Goal: Information Seeking & Learning: Check status

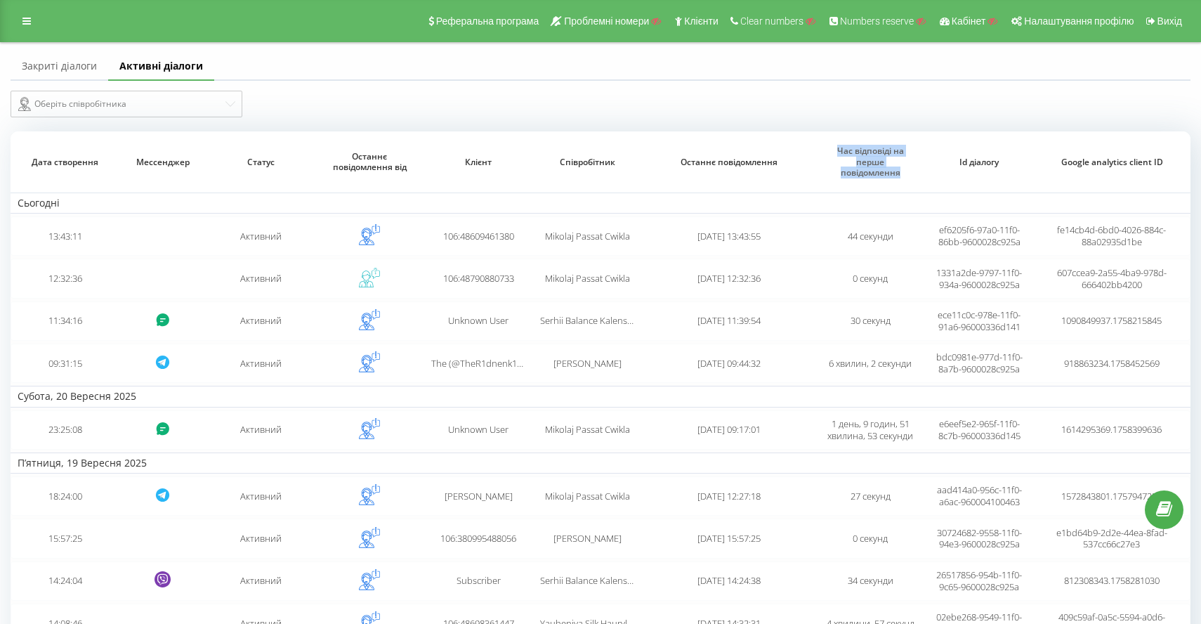
drag, startPoint x: 908, startPoint y: 177, endPoint x: 836, endPoint y: 150, distance: 77.1
click at [836, 150] on span "Час відповіді на перше повідомлення" at bounding box center [870, 161] width 85 height 33
copy span "Час відповіді на перше повідомлення"
click at [792, 138] on th "Останнє повідомлення" at bounding box center [729, 162] width 174 height 62
click at [22, 15] on link at bounding box center [26, 21] width 25 height 20
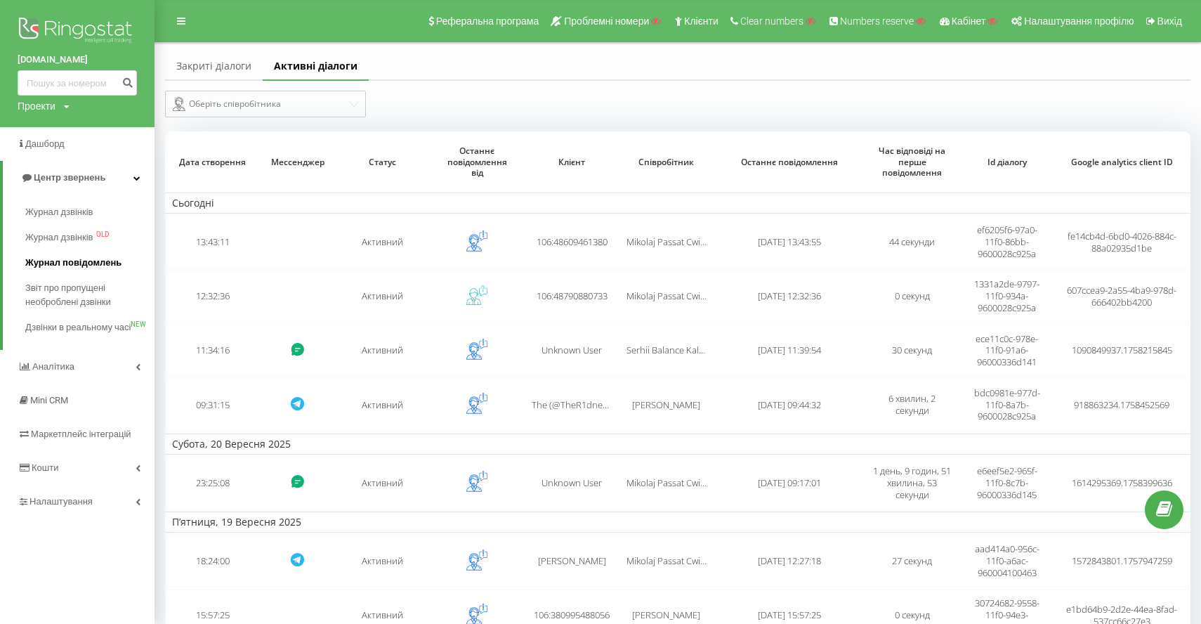
click at [74, 258] on span "Журнал повідомлень" at bounding box center [73, 263] width 96 height 14
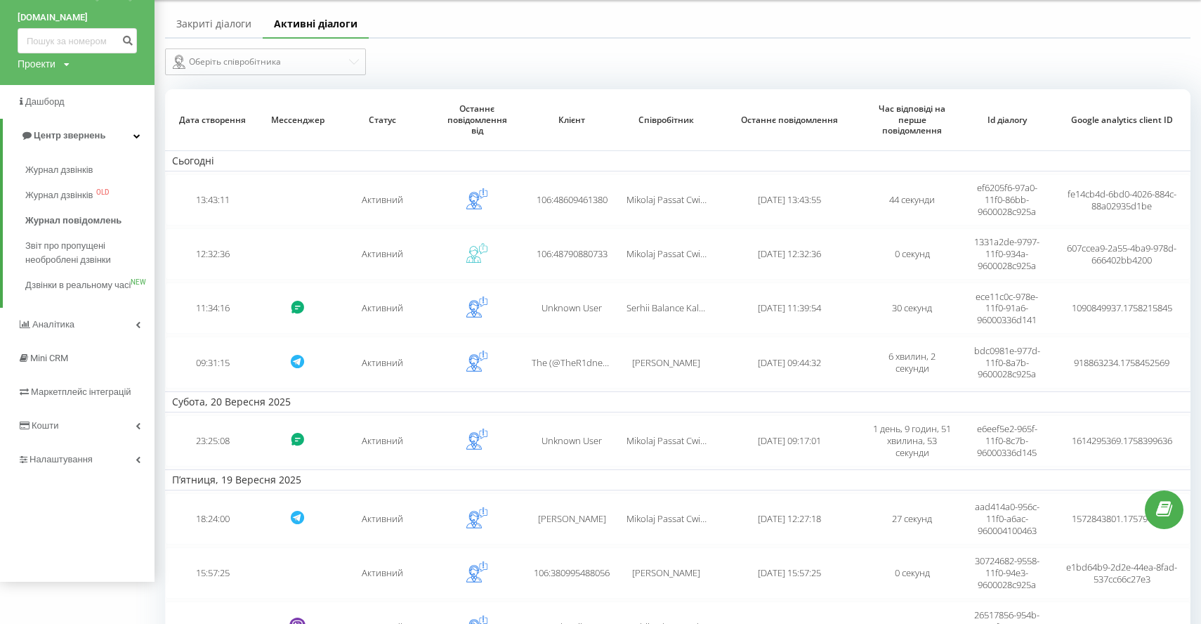
scroll to position [53, 0]
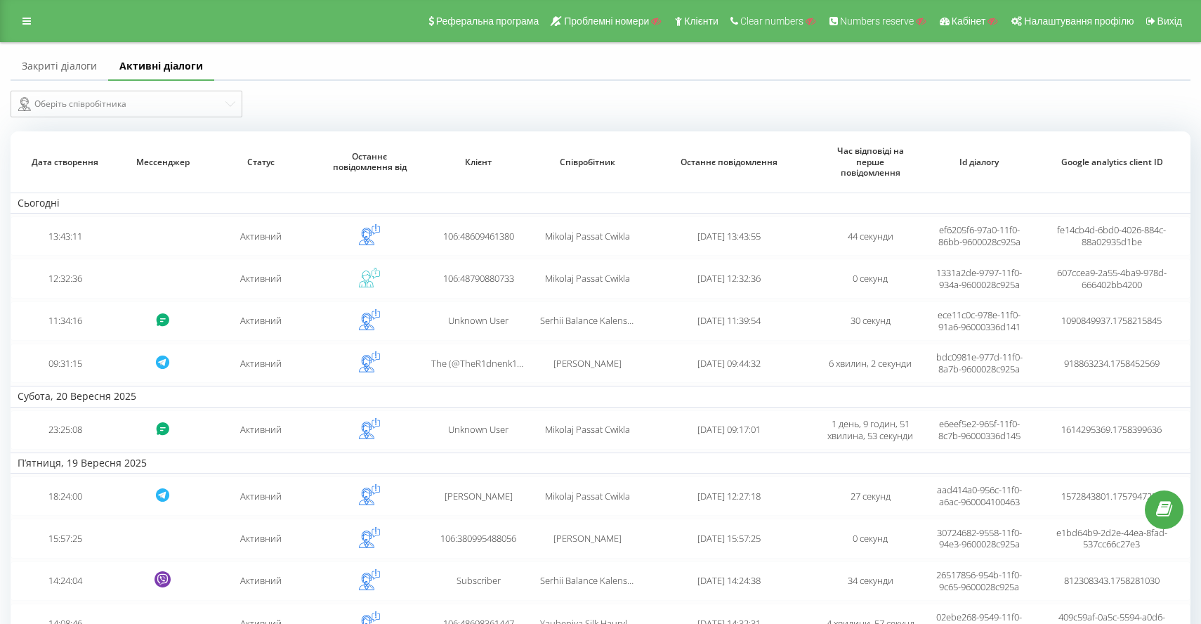
click at [77, 65] on link "Закриті діалоги" at bounding box center [60, 67] width 98 height 28
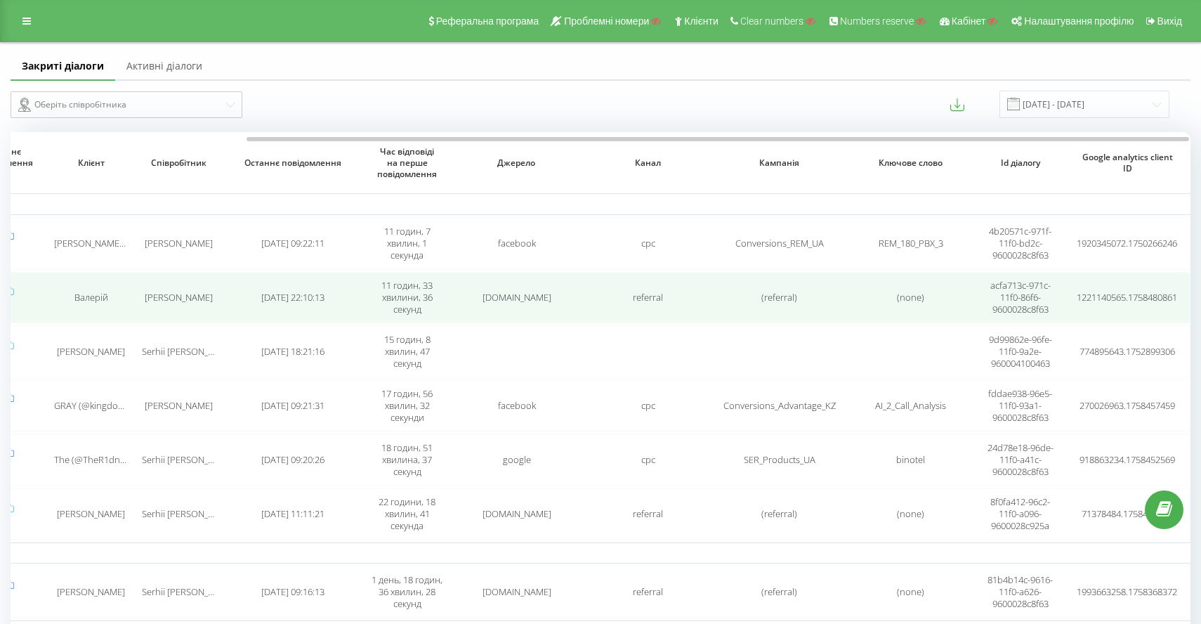
scroll to position [0, 296]
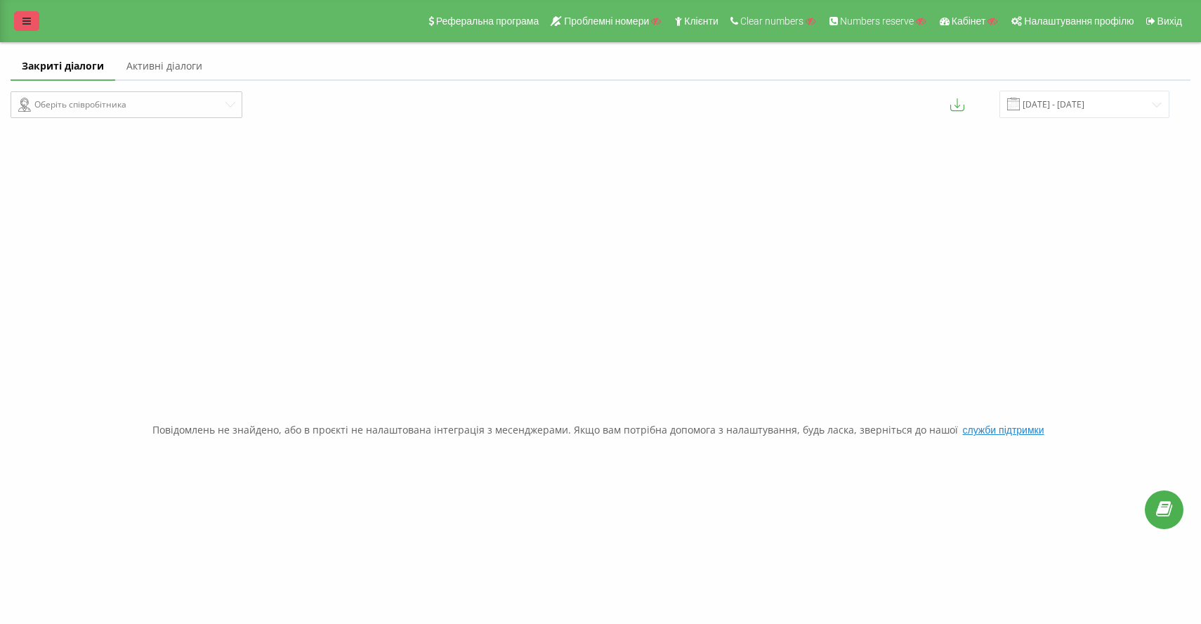
click at [30, 23] on link at bounding box center [26, 21] width 25 height 20
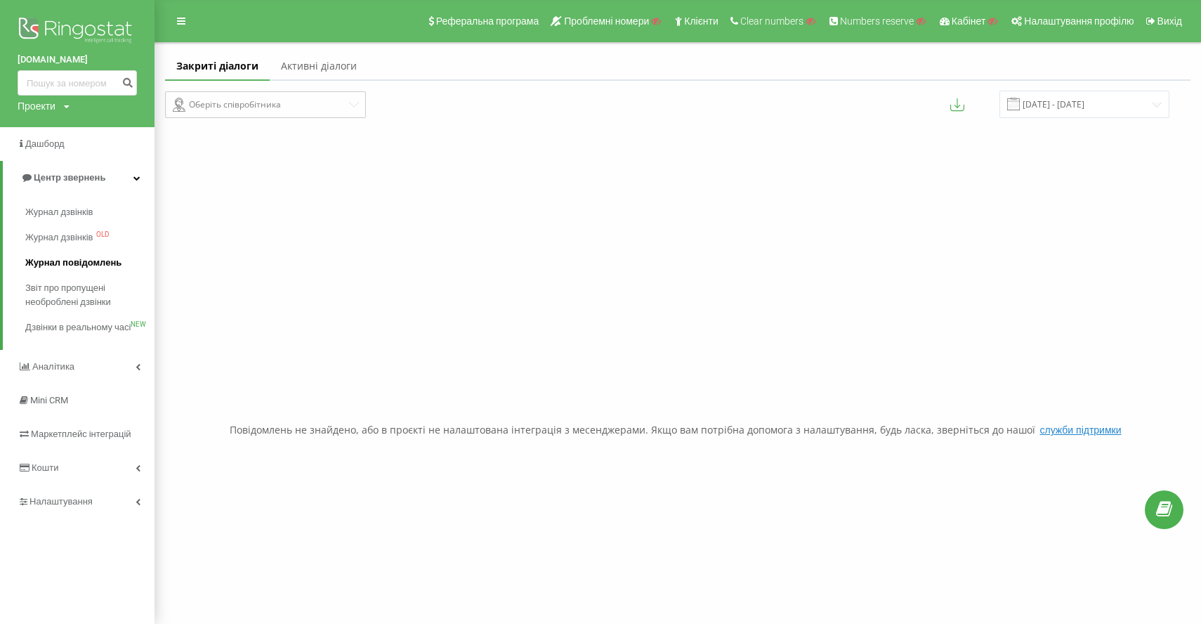
click at [57, 259] on span "Журнал повідомлень" at bounding box center [73, 263] width 96 height 14
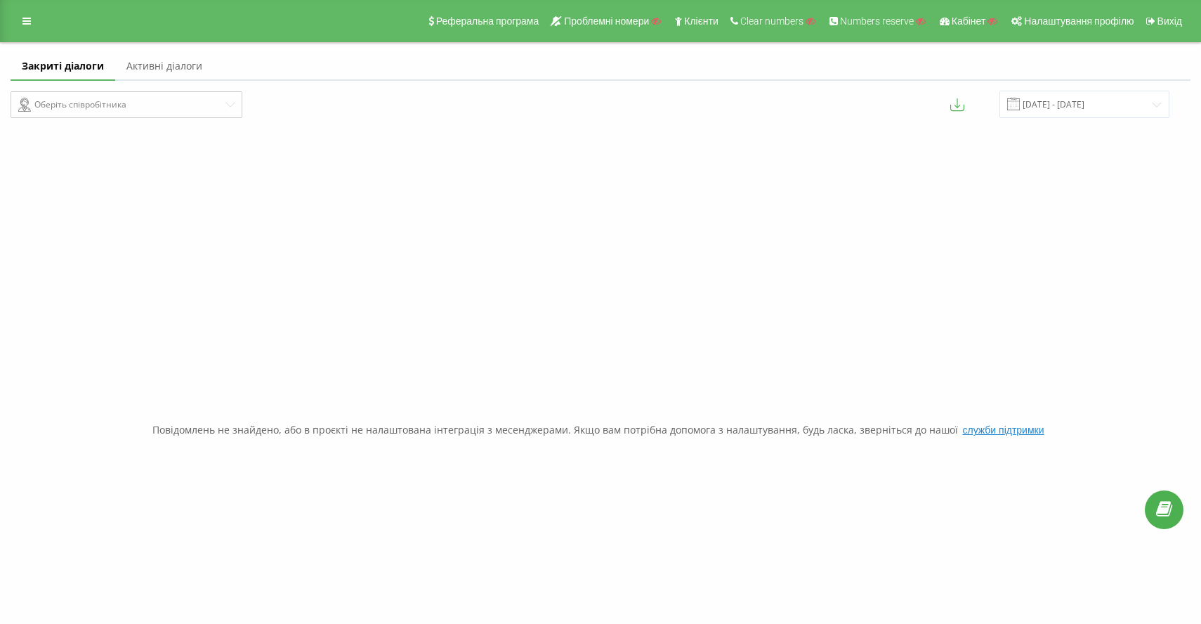
click at [153, 60] on link "Активні діалоги" at bounding box center [164, 67] width 98 height 28
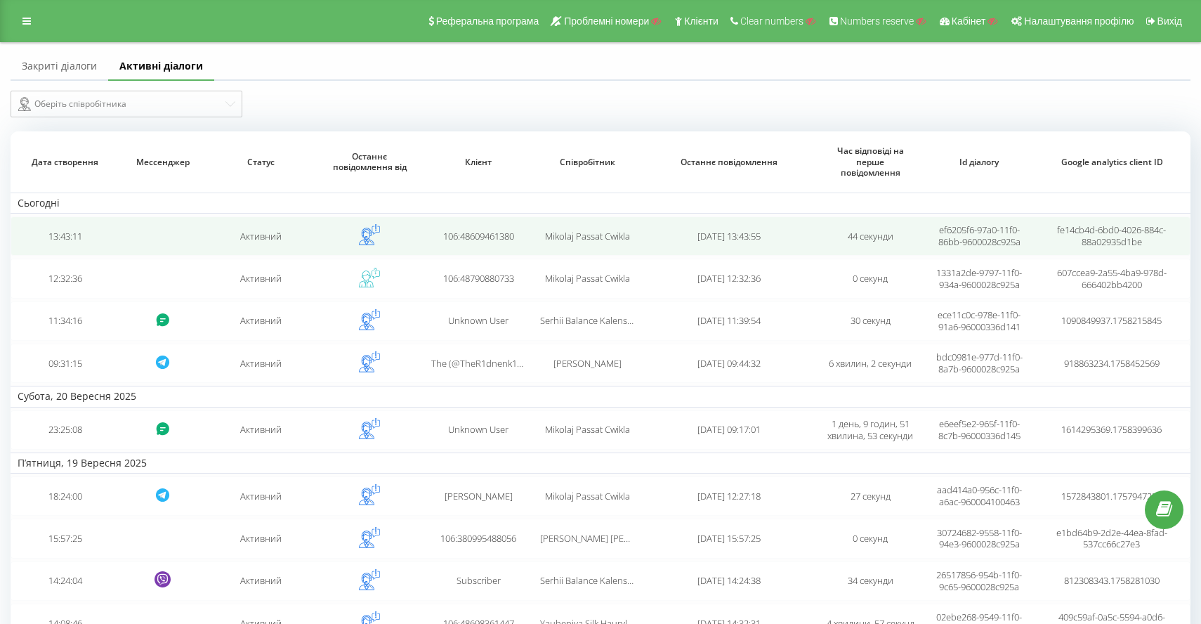
click at [39, 238] on td "13:43:11" at bounding box center [65, 235] width 109 height 39
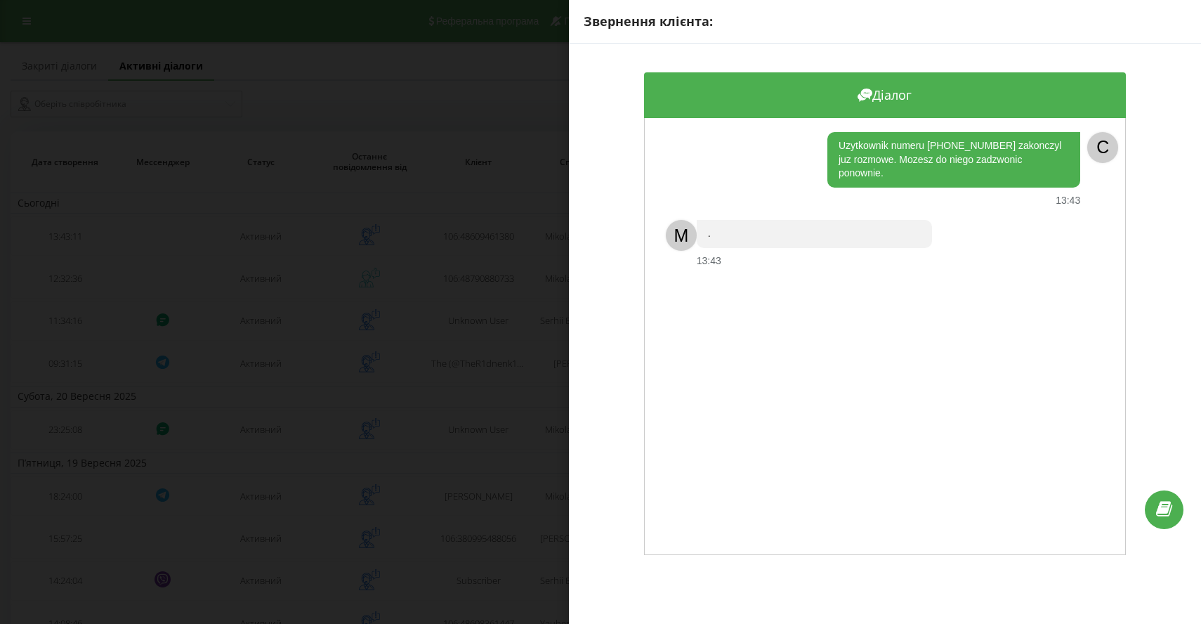
click at [538, 37] on div "Звернення клієнта: Діалог Uzytkownik numeru [PHONE_NUMBER] zakonczyl juz rozmow…" at bounding box center [600, 312] width 1201 height 624
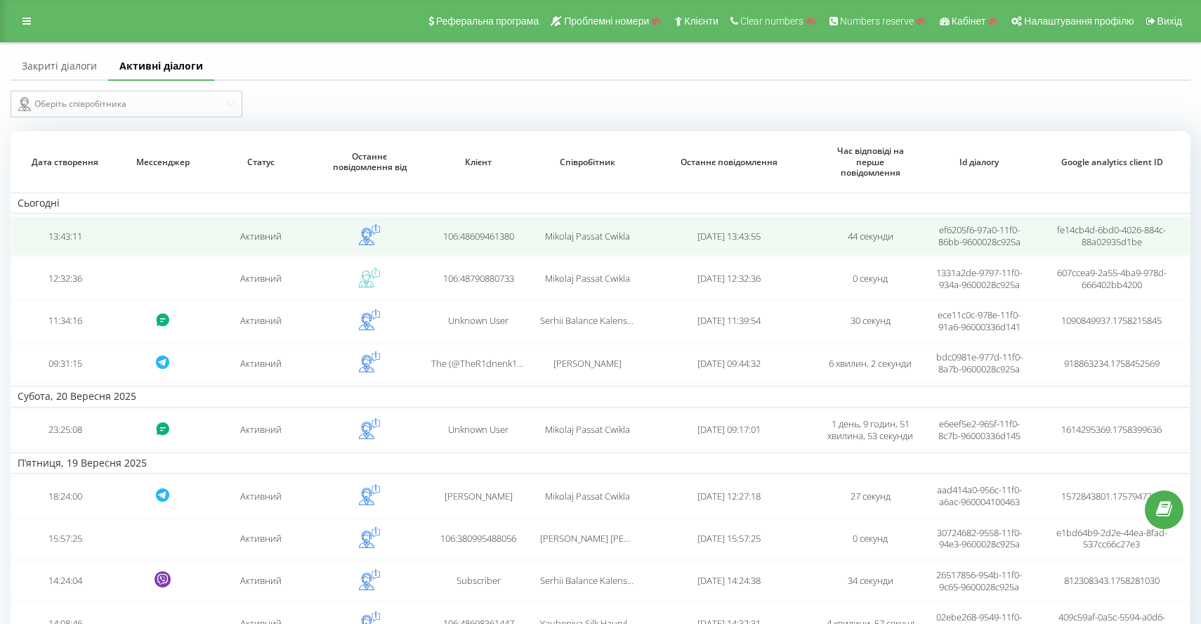
scroll to position [35, 0]
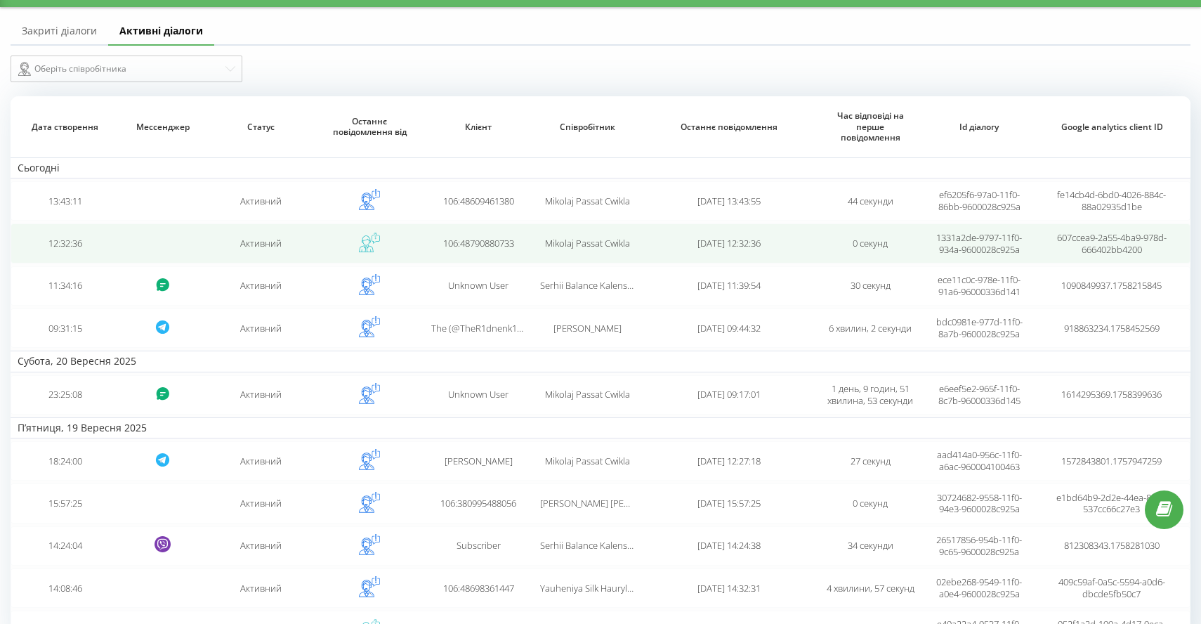
click at [753, 247] on span "[DATE] 12:32:36" at bounding box center [728, 243] width 63 height 13
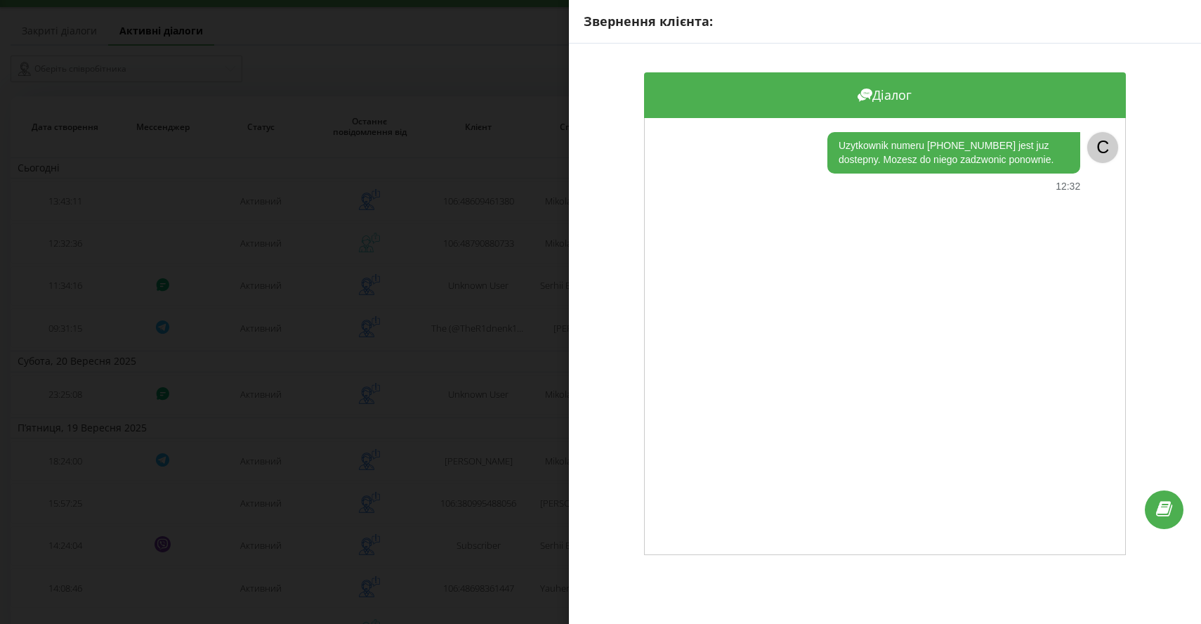
click at [444, 197] on div "Звернення клієнта: Діалог Uzytkownik numeru [PHONE_NUMBER] jest juz dostepny. M…" at bounding box center [600, 312] width 1201 height 624
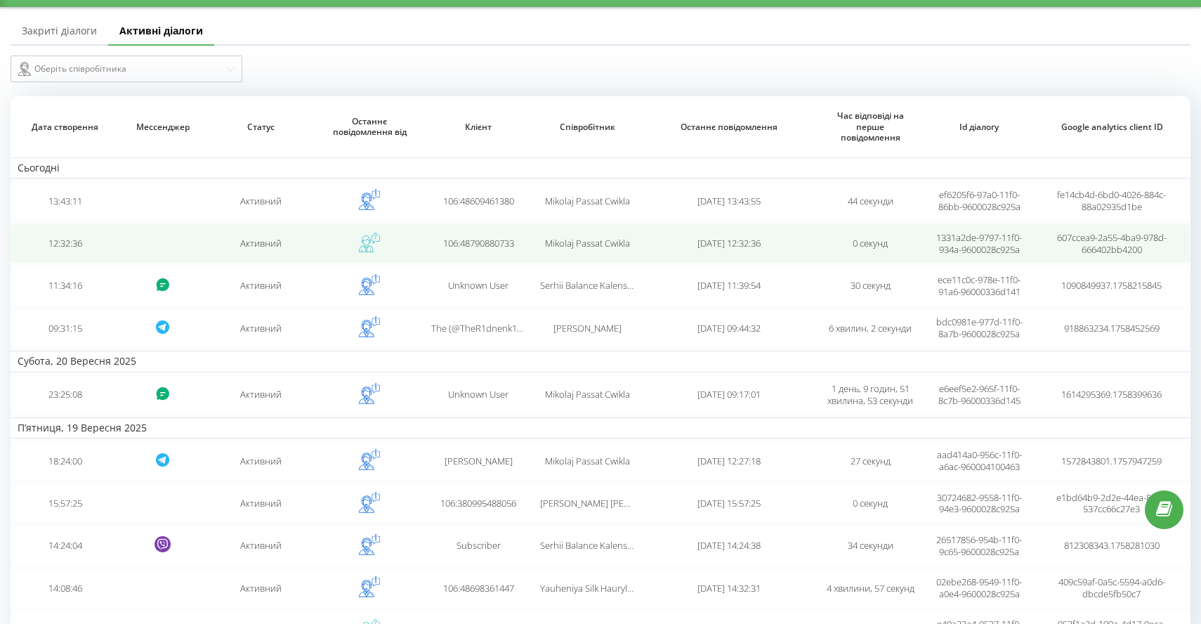
click at [860, 247] on td "0 секунд" at bounding box center [870, 242] width 109 height 39
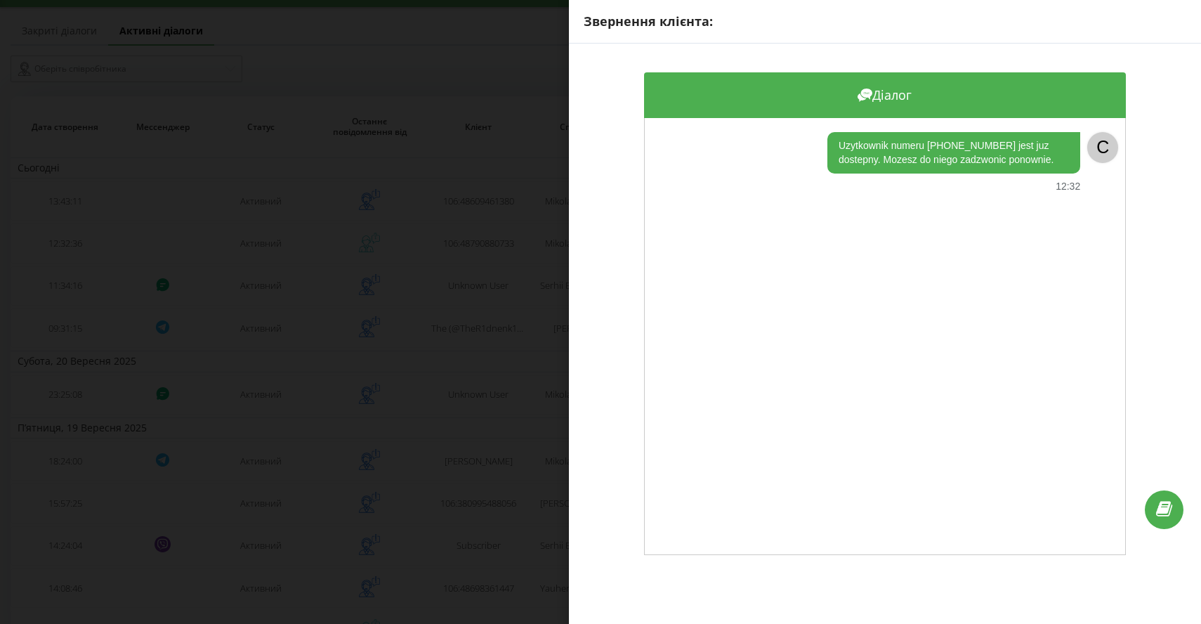
click at [497, 166] on div "Звернення клієнта: Діалог Uzytkownik numeru [PHONE_NUMBER] jest juz dostepny. M…" at bounding box center [600, 312] width 1201 height 624
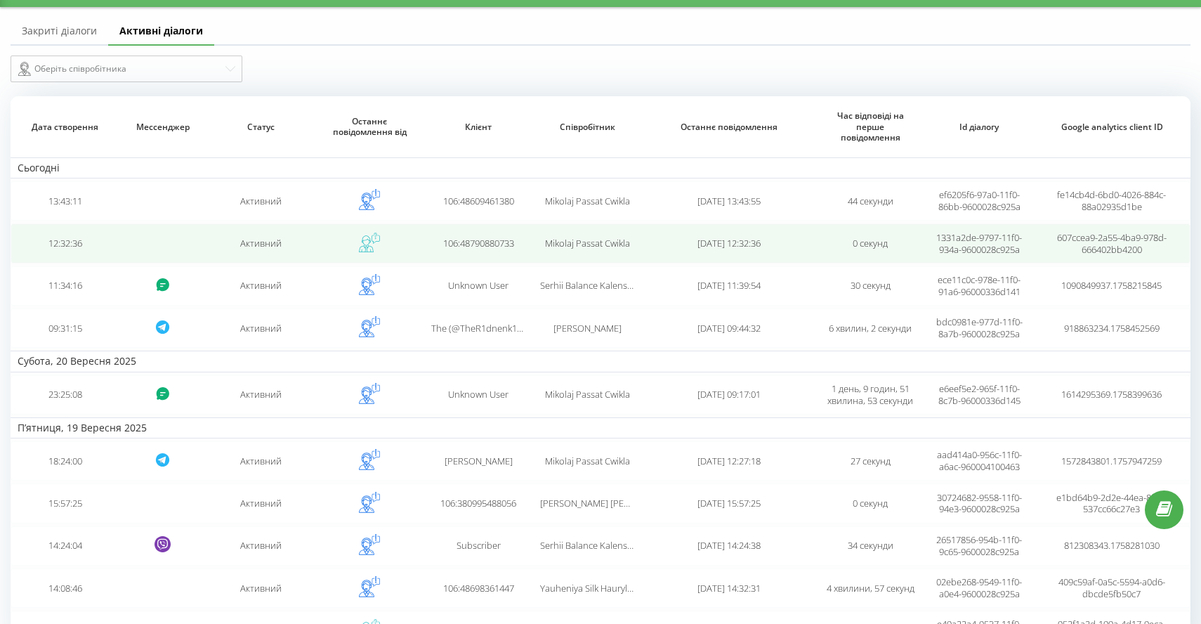
scroll to position [114, 0]
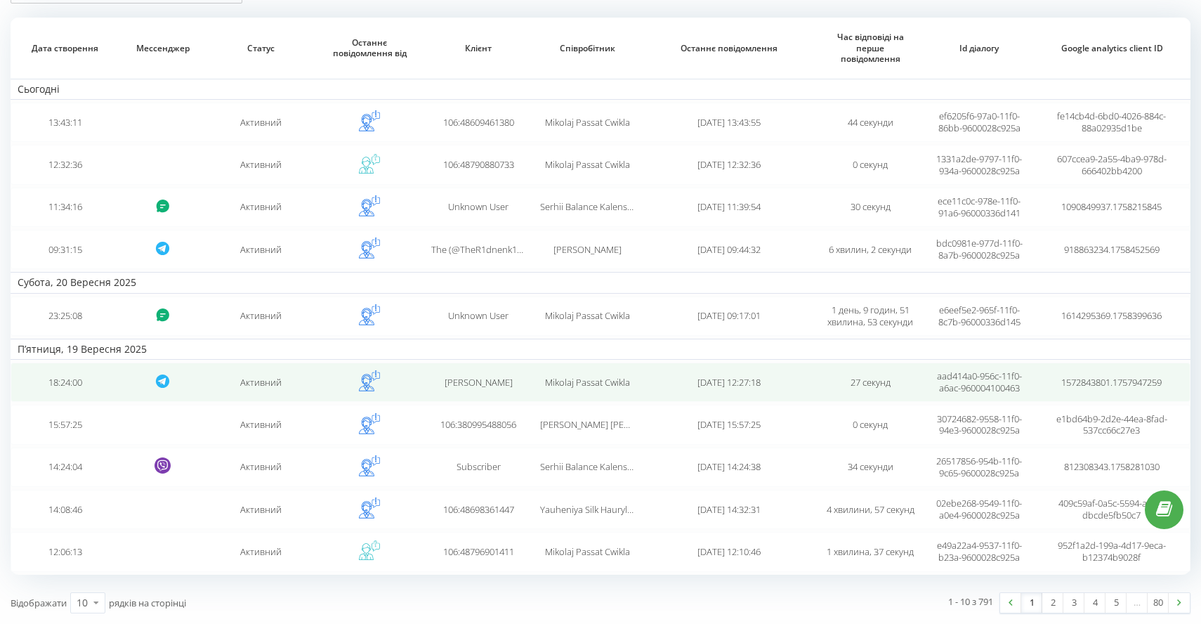
click at [579, 379] on span "Mikolaj Passat Cwikla" at bounding box center [587, 382] width 85 height 13
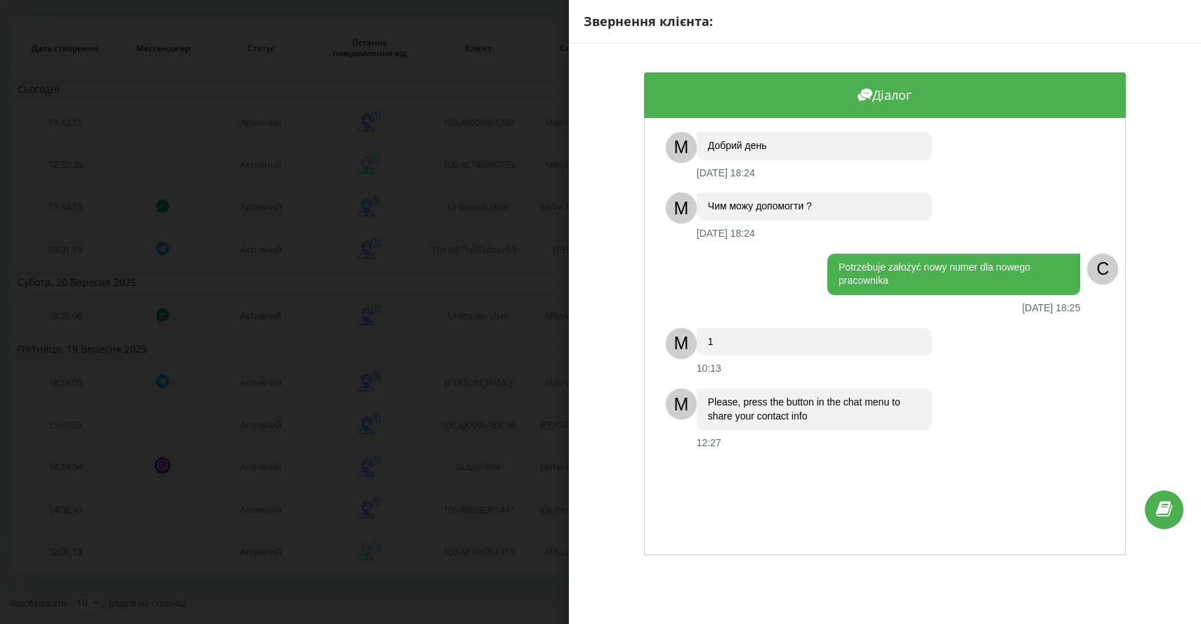
click at [478, 77] on div "Звернення клієнта: Діалог M Добрий день [DATE] 18:24 M Чим можу допомогти ? [DA…" at bounding box center [600, 312] width 1201 height 624
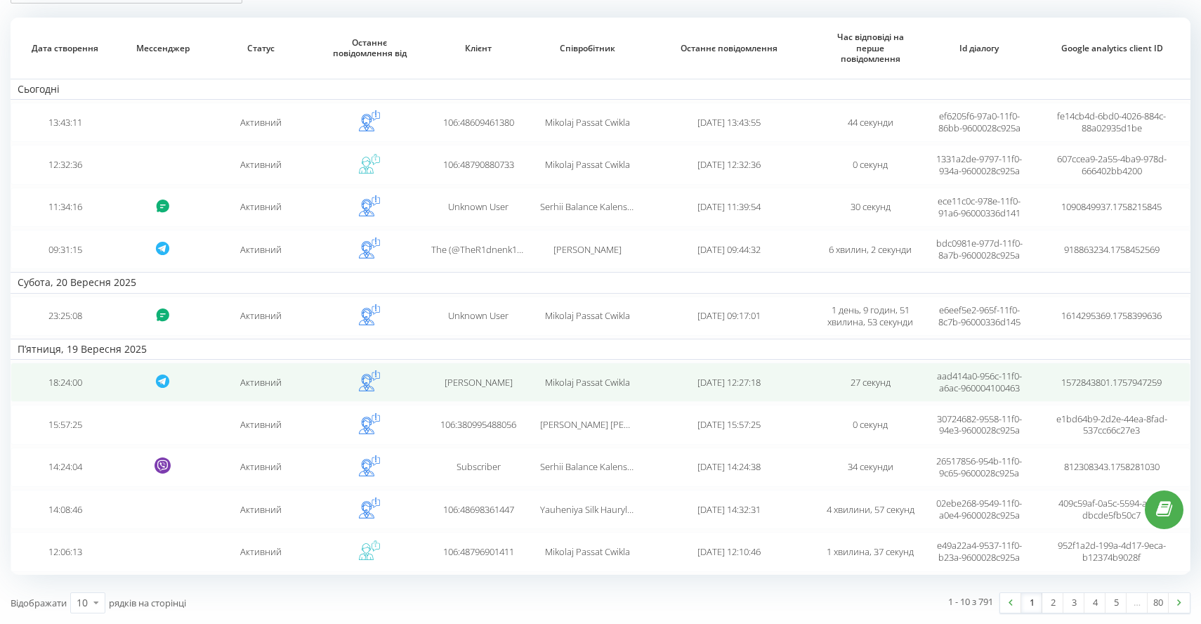
click at [805, 386] on td "[DATE] 12:27:18" at bounding box center [729, 381] width 174 height 39
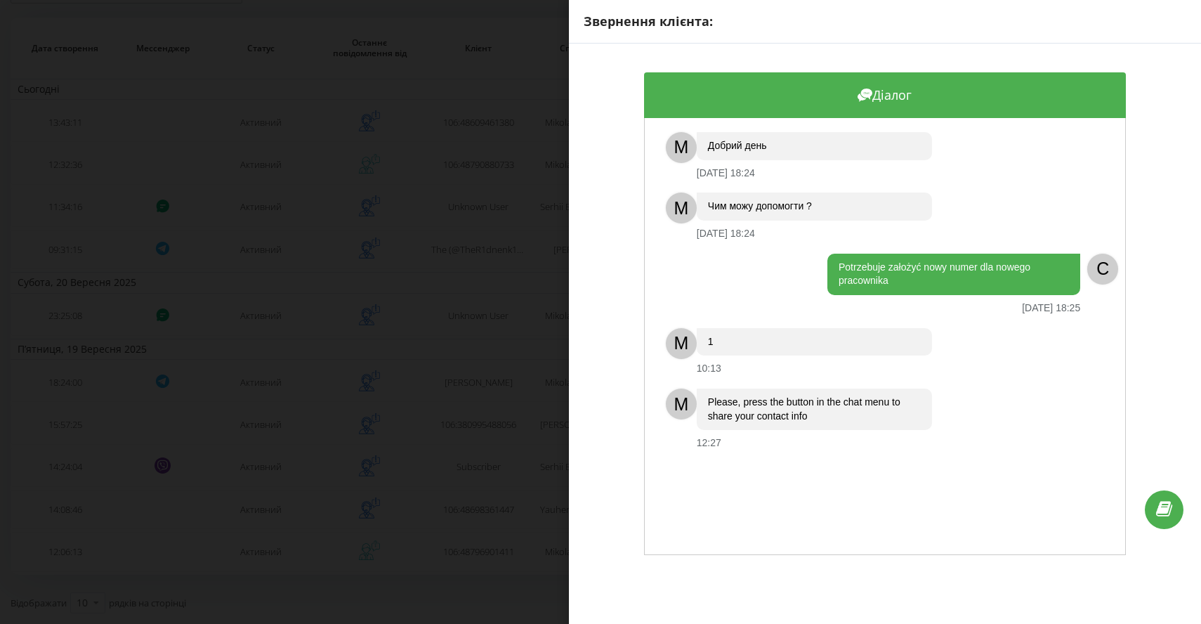
drag, startPoint x: 1081, startPoint y: 310, endPoint x: 1059, endPoint y: 306, distance: 22.3
click at [1059, 306] on div "Potrzebuje założyć nowy numer dla nowego pracownika [DATE] 18:25 C" at bounding box center [878, 284] width 466 height 60
drag, startPoint x: 774, startPoint y: 234, endPoint x: 763, endPoint y: 231, distance: 10.9
click at [763, 231] on div "Чим можу допомогти ? [DATE] 18:24" at bounding box center [893, 215] width 392 height 46
drag, startPoint x: 1080, startPoint y: 307, endPoint x: 1049, endPoint y: 306, distance: 30.2
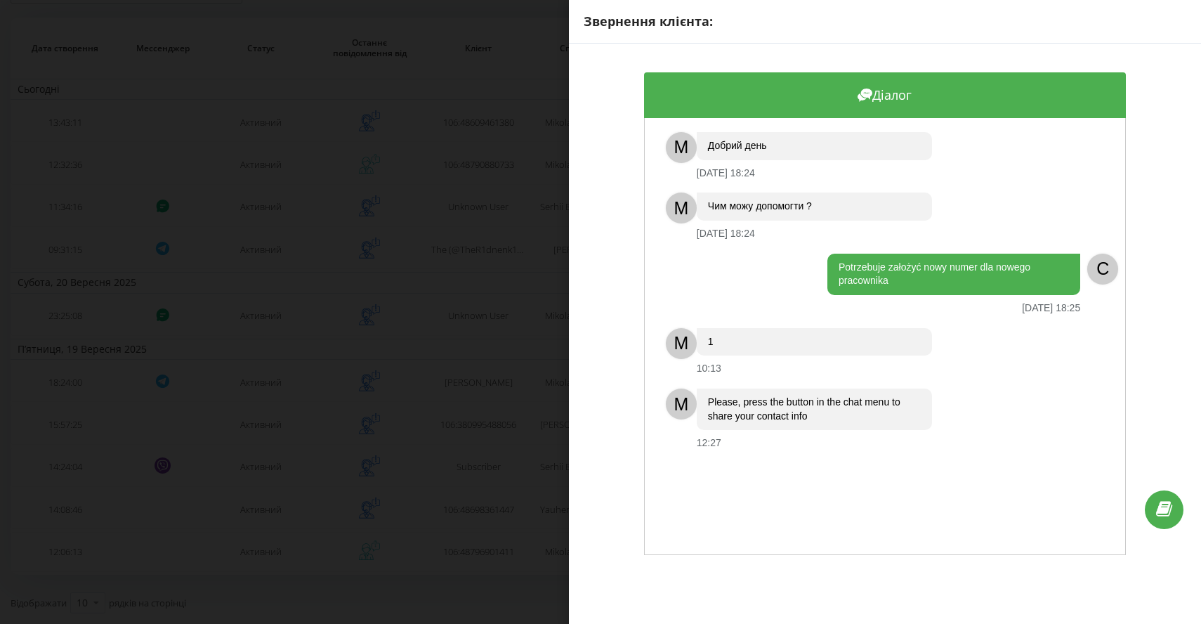
click at [1049, 307] on div "[DATE] 18:25" at bounding box center [1051, 308] width 58 height 12
drag, startPoint x: 772, startPoint y: 230, endPoint x: 752, endPoint y: 229, distance: 20.4
click at [752, 230] on div "[DATE] 18:24" at bounding box center [726, 234] width 58 height 12
click at [775, 236] on div "Чим можу допомогти ? [DATE] 18:24" at bounding box center [893, 215] width 392 height 46
click at [534, 205] on div "Звернення клієнта: Діалог M Добрий день [DATE] 18:24 M Чим можу допомогти ? [DA…" at bounding box center [600, 312] width 1201 height 624
